Goal: Task Accomplishment & Management: Use online tool/utility

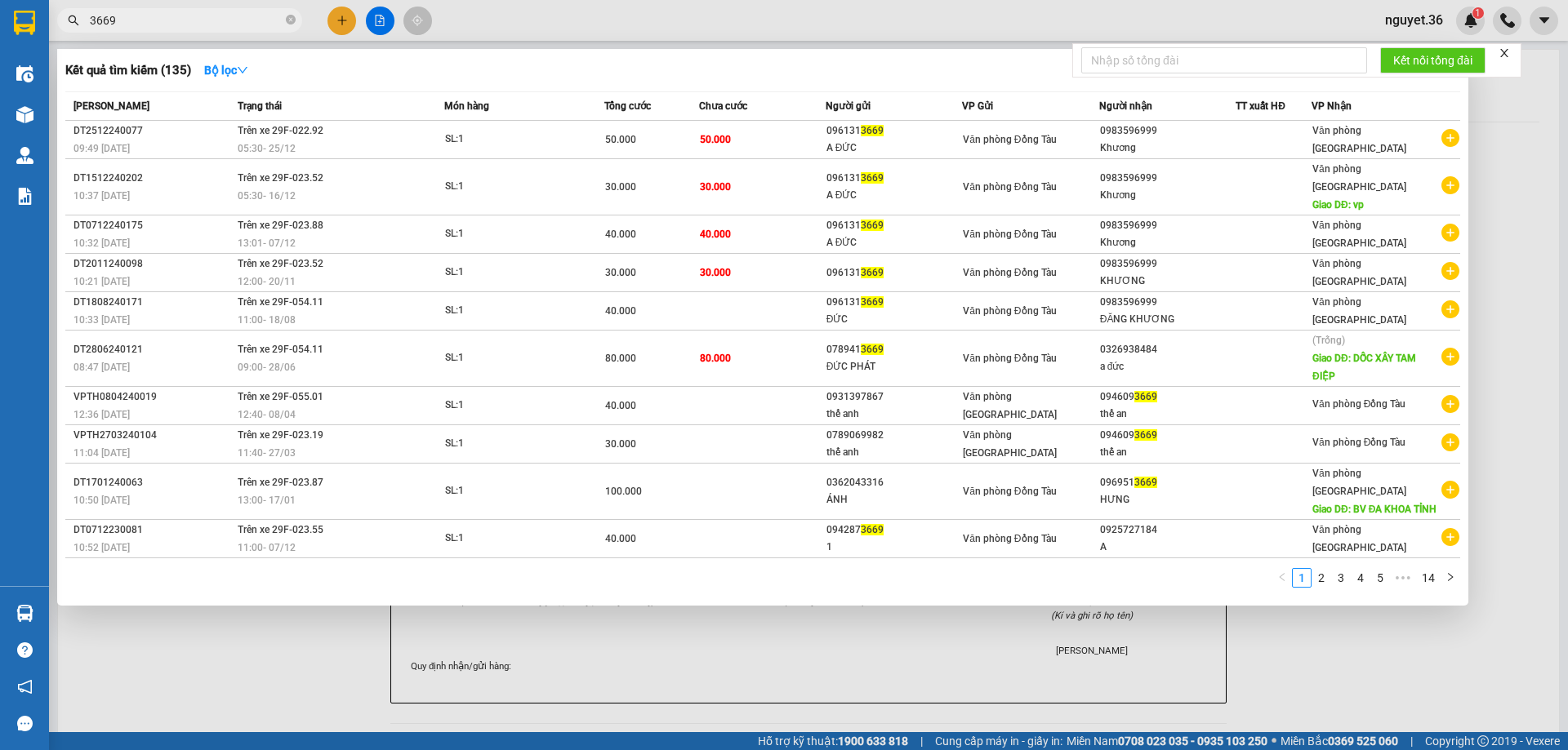
click at [207, 24] on input "3669" at bounding box center [186, 19] width 193 height 18
type input "3"
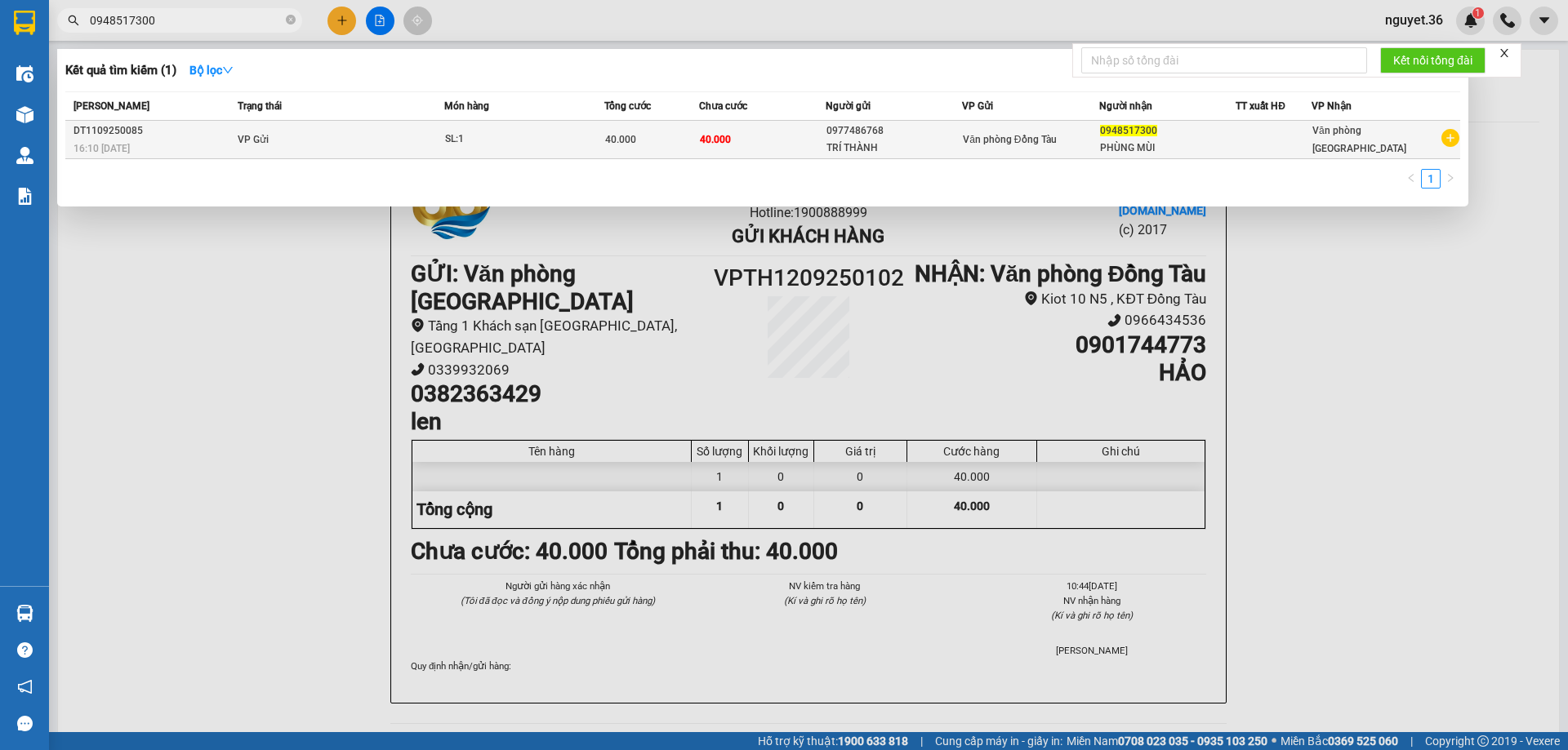
type input "0948517300"
click at [609, 145] on span "40.000" at bounding box center [620, 139] width 31 height 11
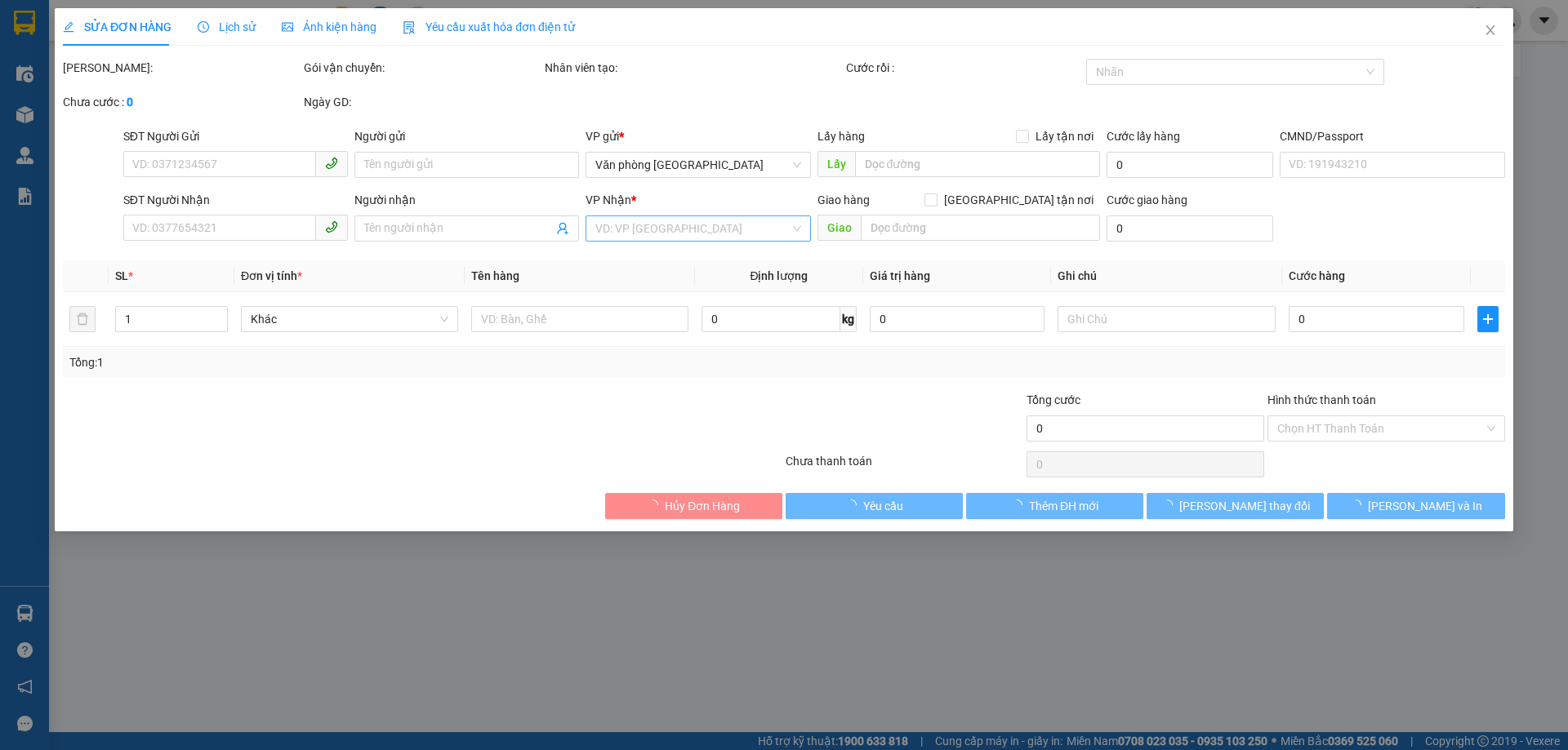
type input "0977486768"
type input "TRÍ THÀNH"
type input "0948517300"
type input "PHÙNG MÙI"
type input "40.000"
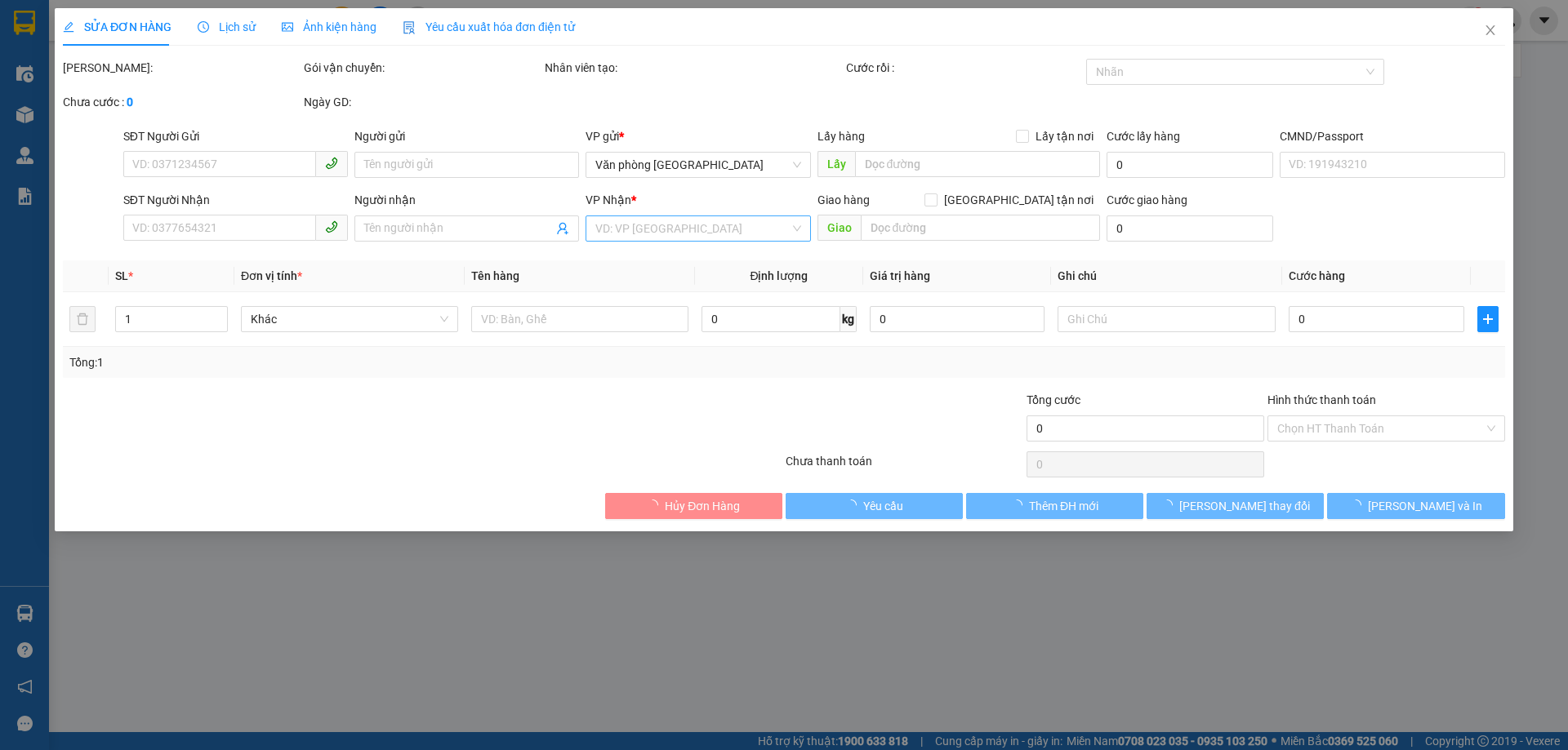
type input "40.000"
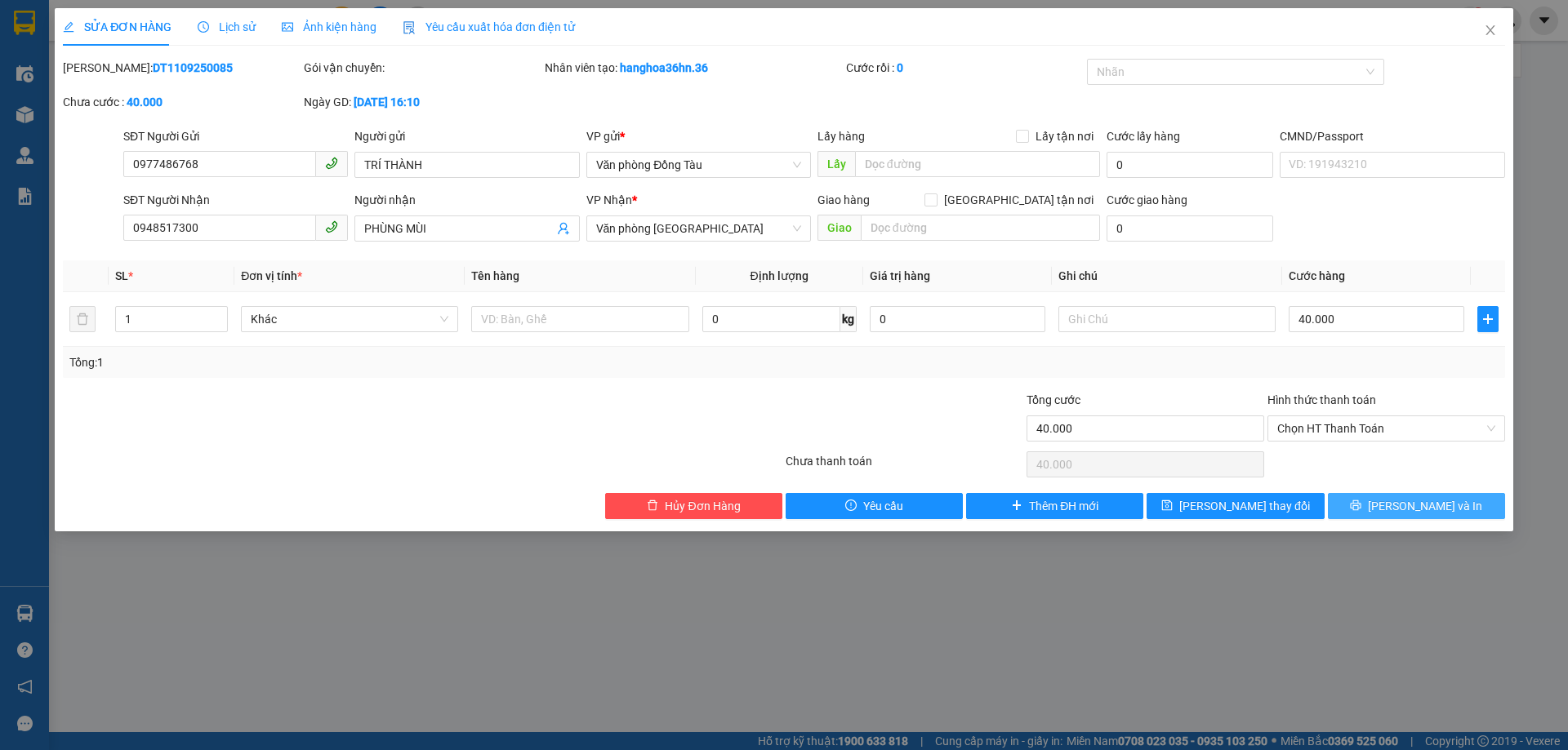
click at [1430, 504] on span "[PERSON_NAME] và In" at bounding box center [1424, 505] width 114 height 18
